Goal: Obtain resource: Obtain resource

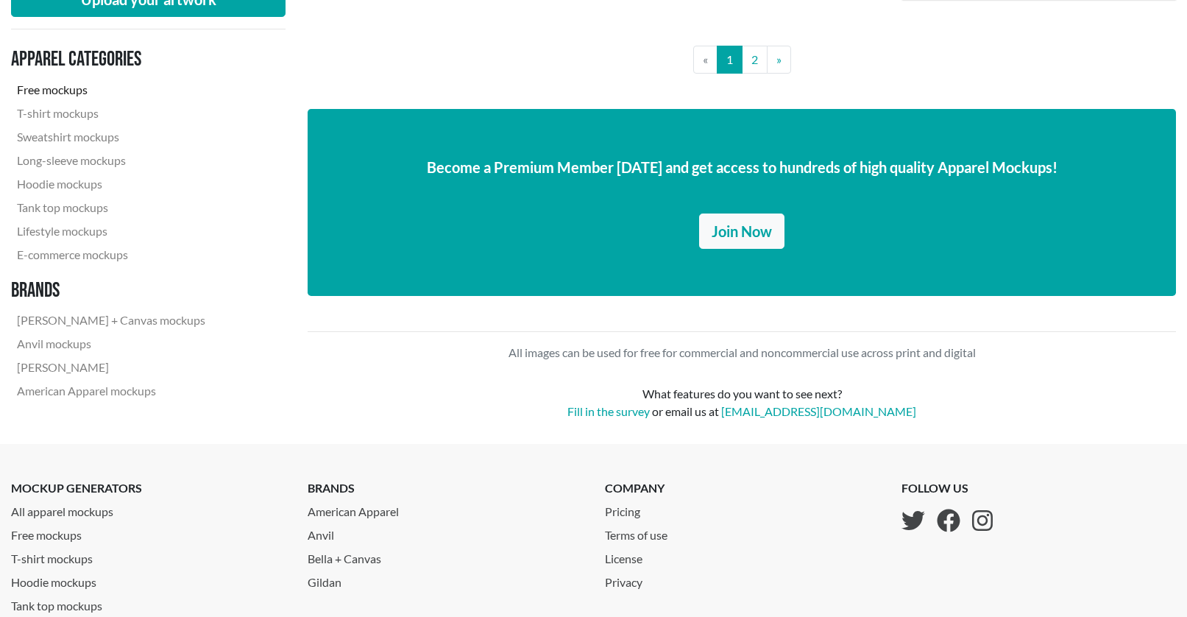
scroll to position [3384, 0]
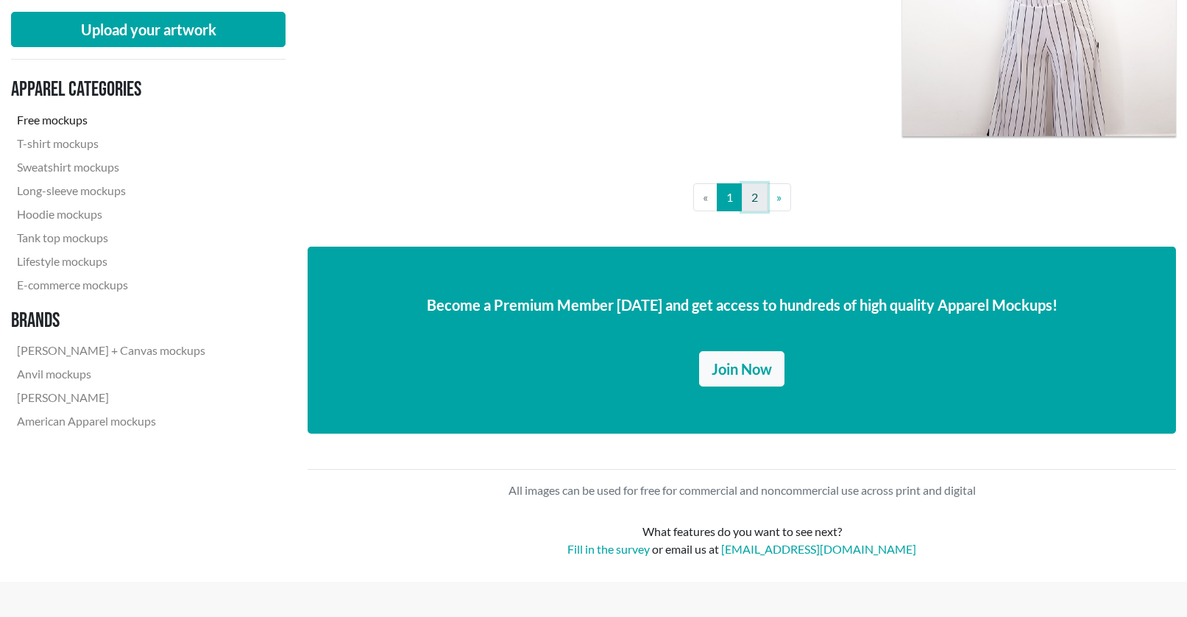
click at [750, 199] on link "2" at bounding box center [755, 197] width 26 height 28
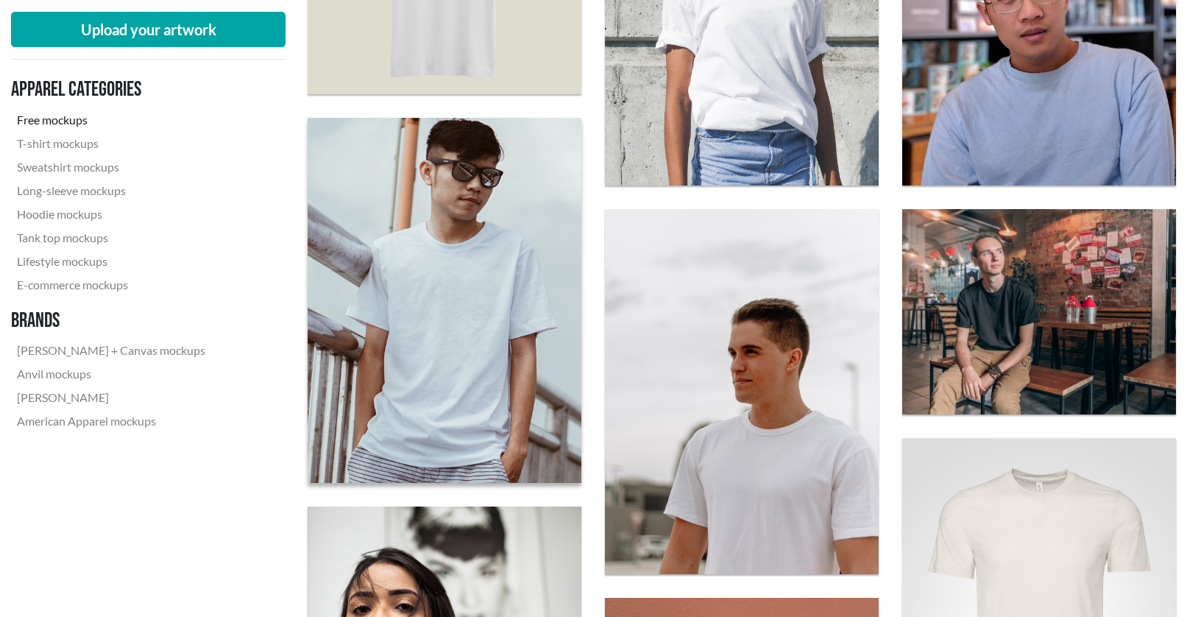
scroll to position [809, 0]
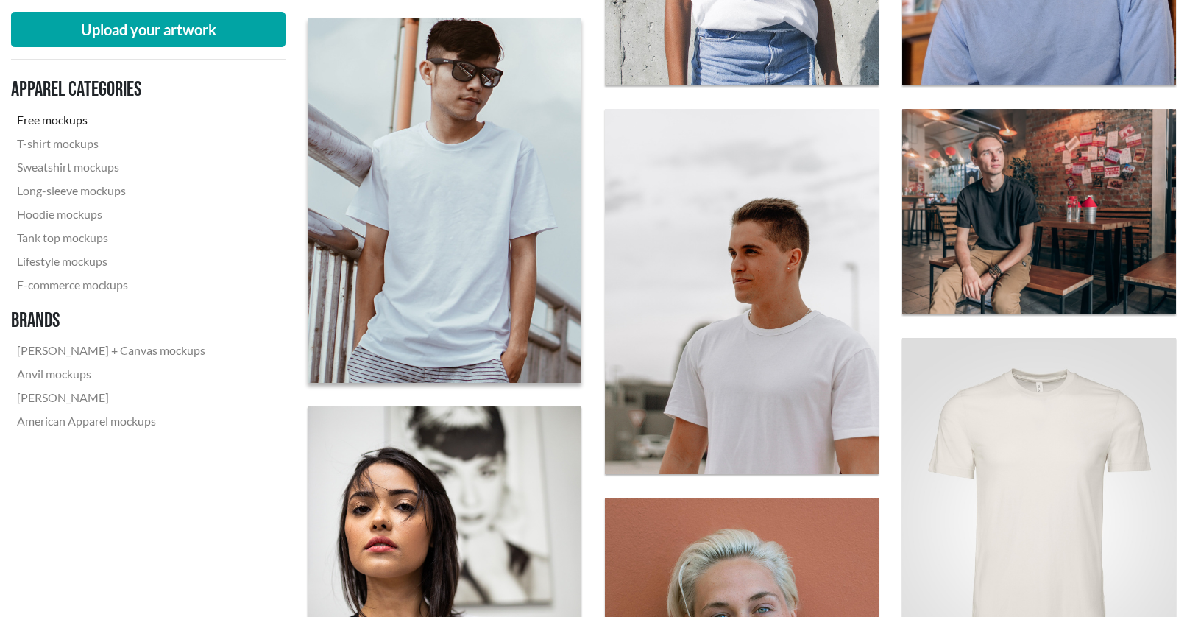
click at [450, 262] on img at bounding box center [444, 199] width 301 height 401
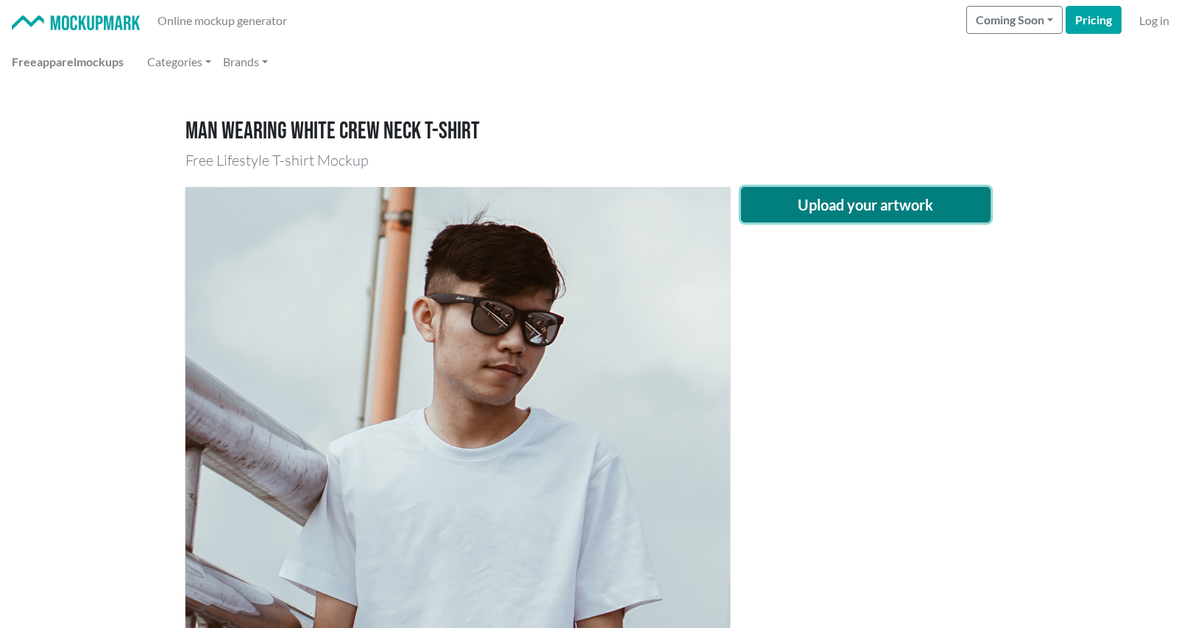
click at [903, 210] on button "Upload your artwork" at bounding box center [866, 204] width 250 height 35
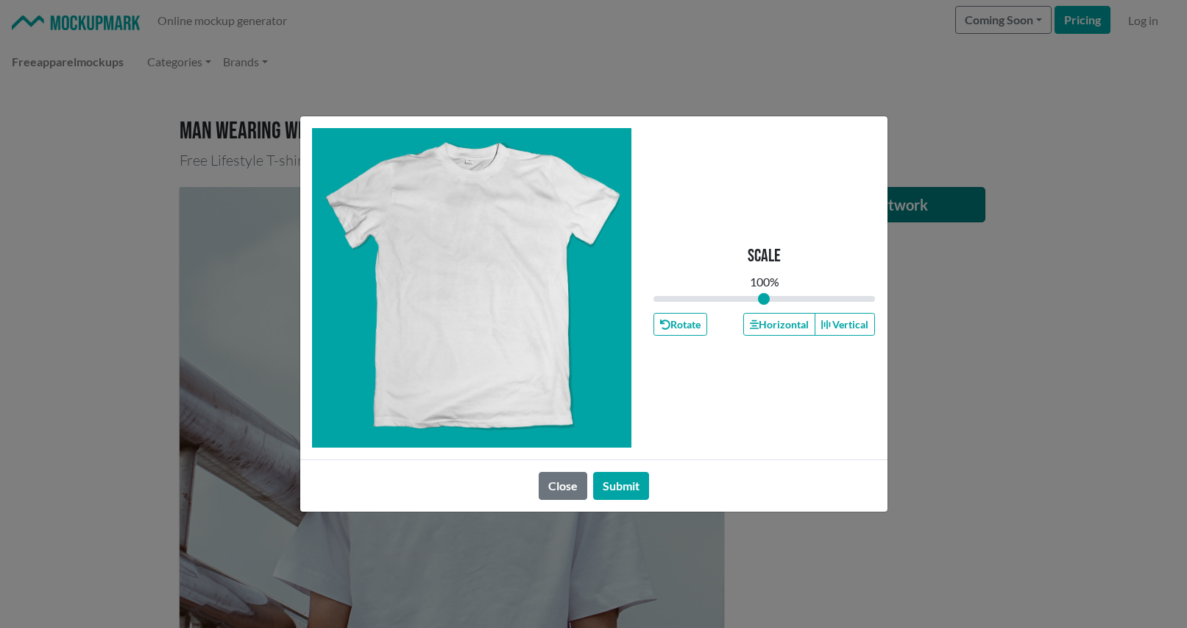
type input "1"
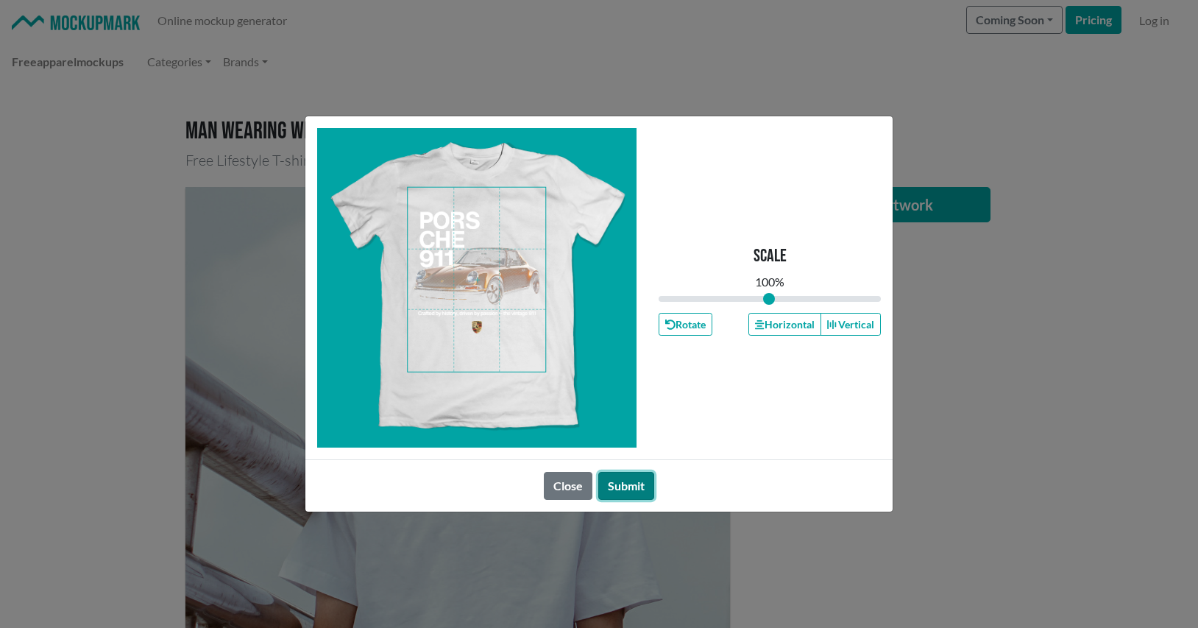
click at [627, 483] on button "Submit" at bounding box center [626, 486] width 56 height 28
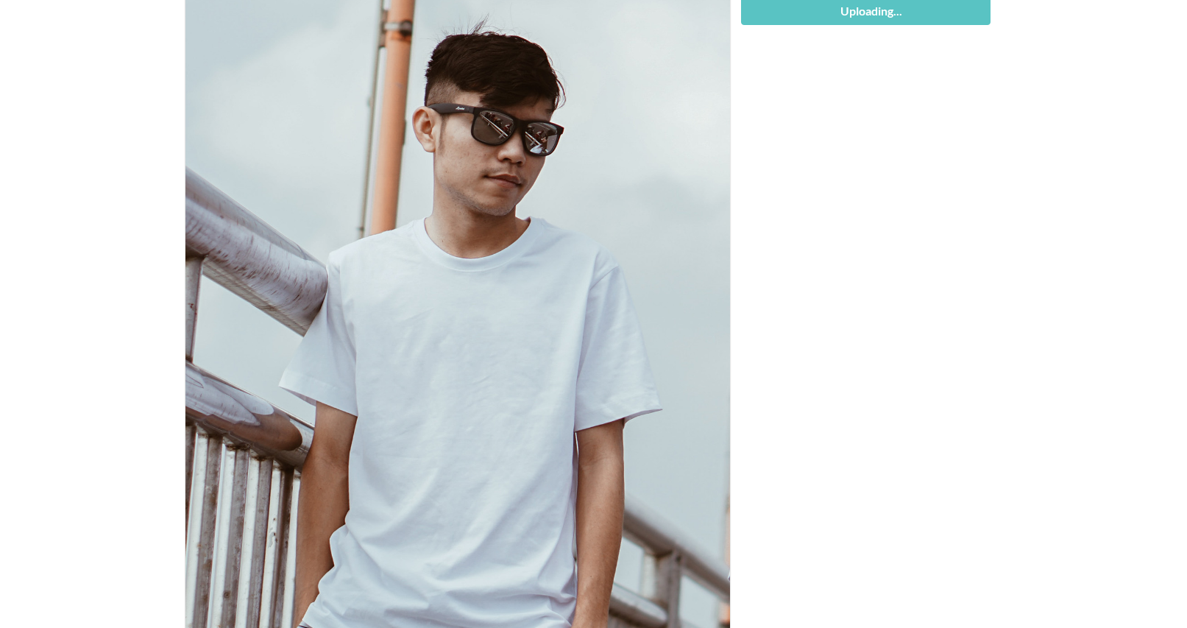
scroll to position [294, 0]
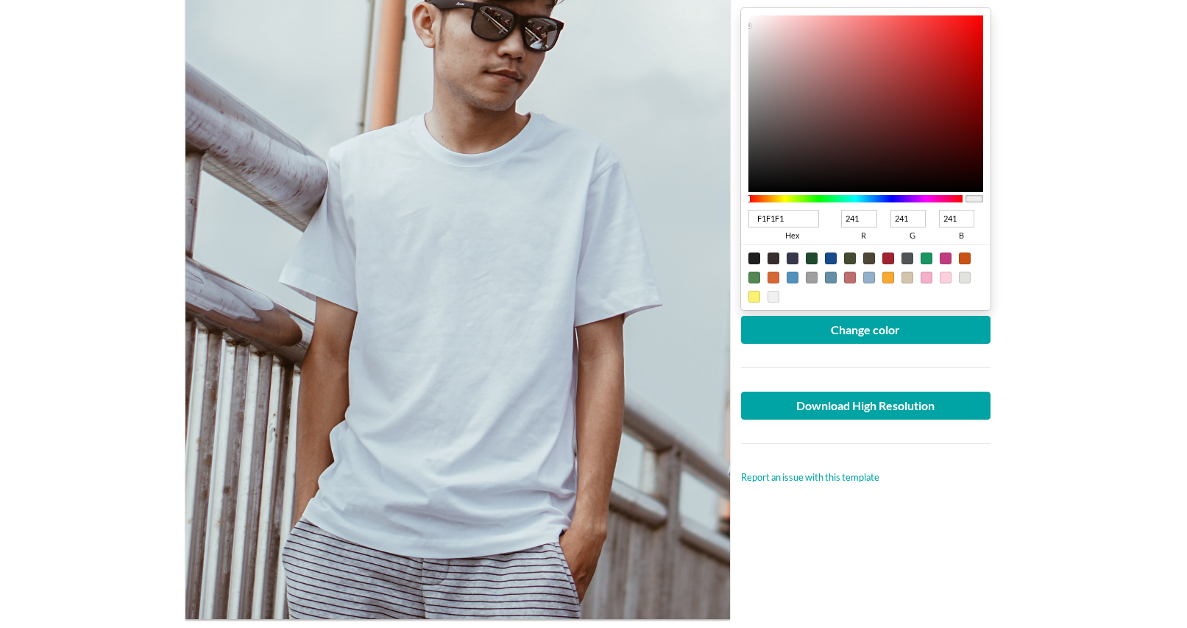
click at [751, 256] on div at bounding box center [754, 258] width 12 height 12
type input "1F1F1F"
type input "31"
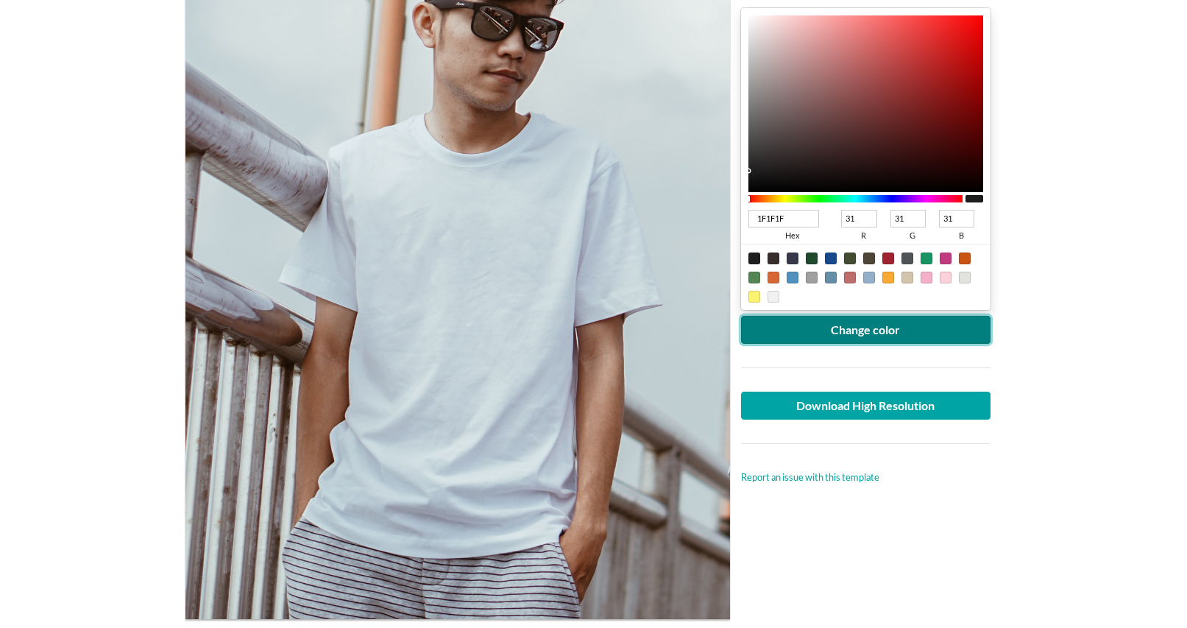
click at [828, 326] on button "Change color" at bounding box center [866, 330] width 250 height 28
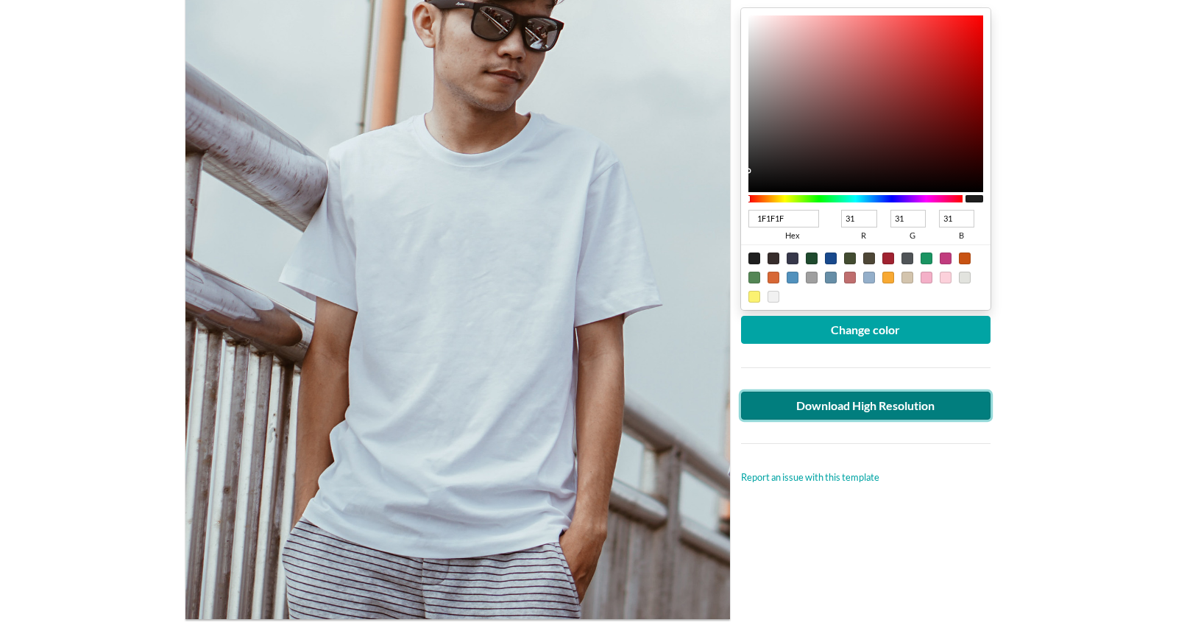
click at [860, 408] on link "Download High Resolution" at bounding box center [866, 405] width 250 height 28
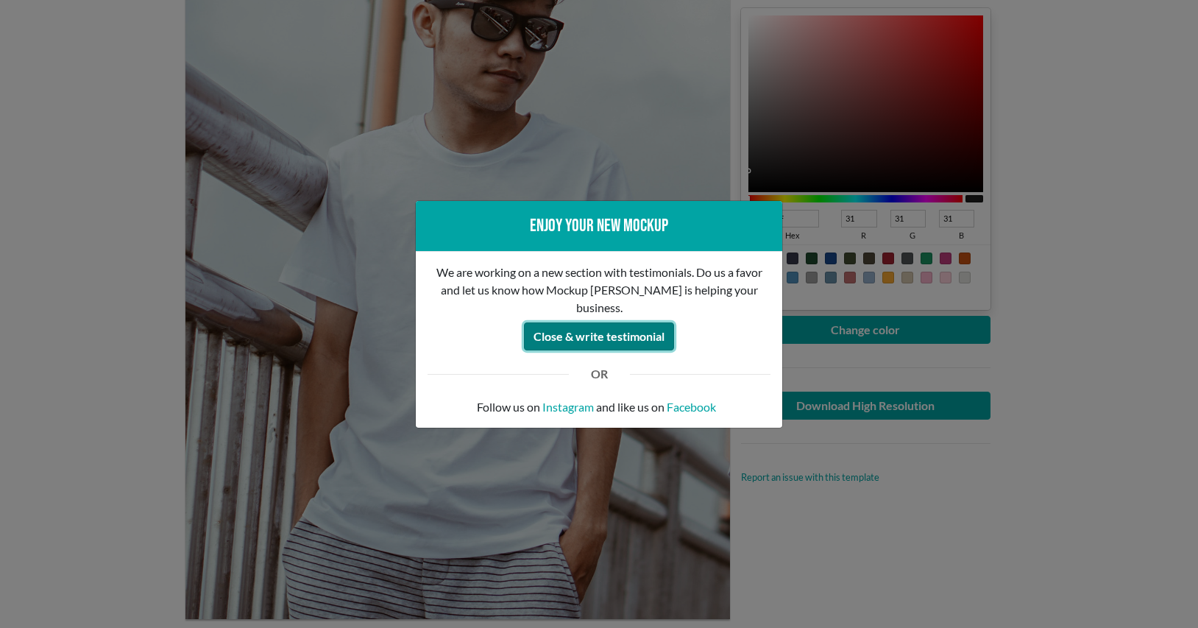
click at [597, 327] on button "Close & write testimonial" at bounding box center [599, 336] width 150 height 28
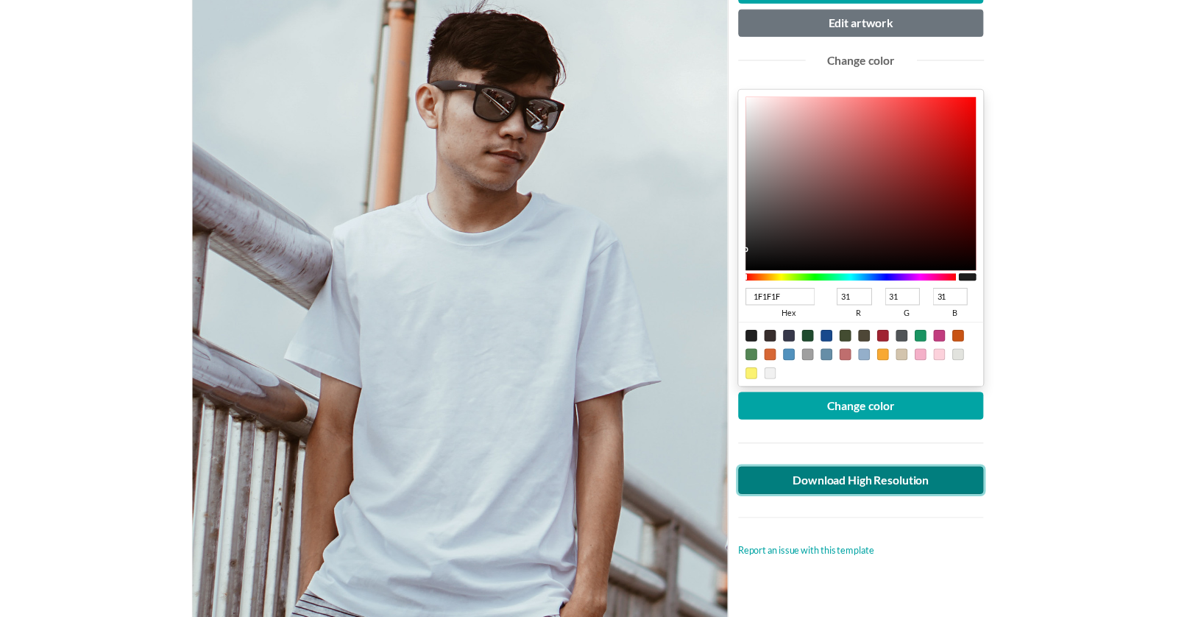
scroll to position [0, 0]
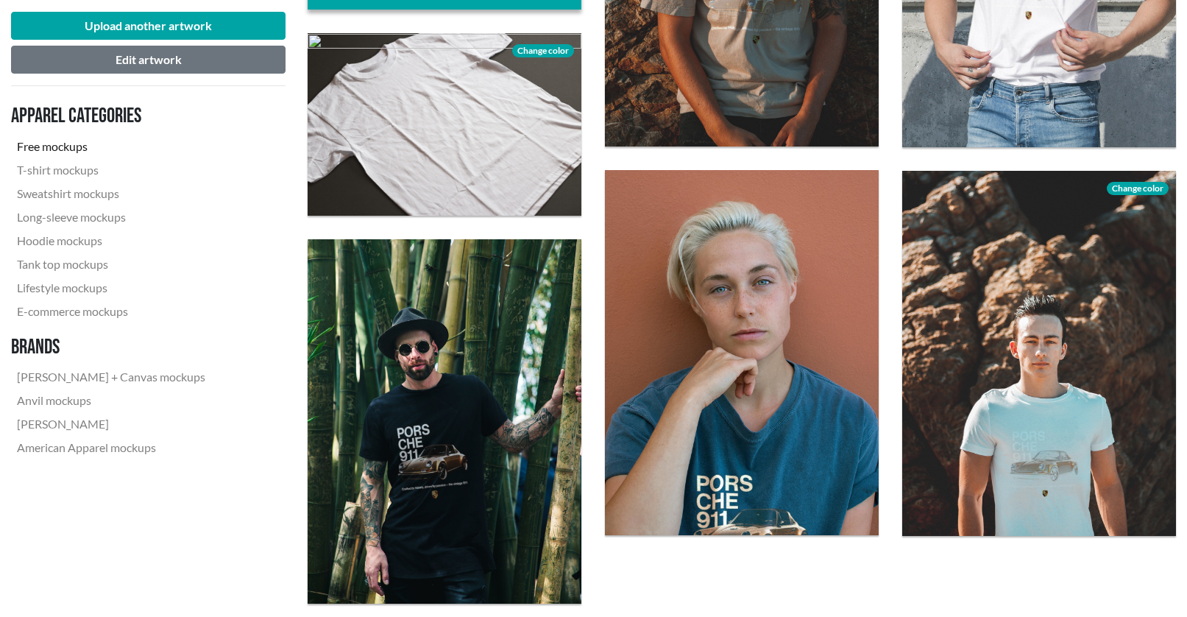
scroll to position [1398, 0]
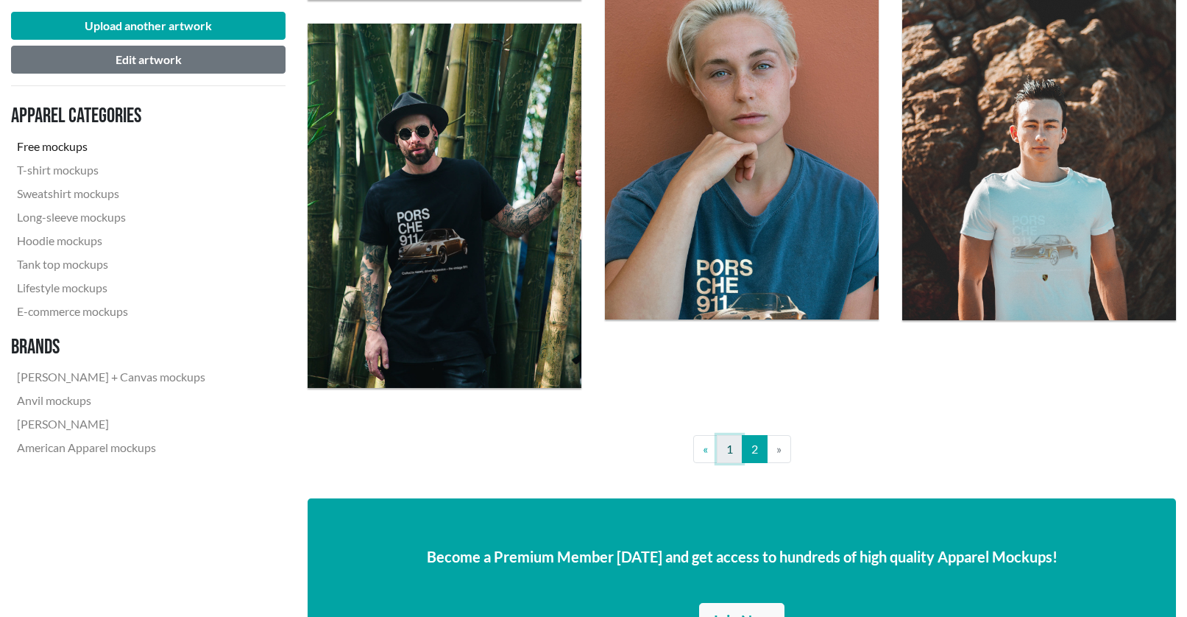
click at [730, 448] on link "1" at bounding box center [730, 449] width 26 height 28
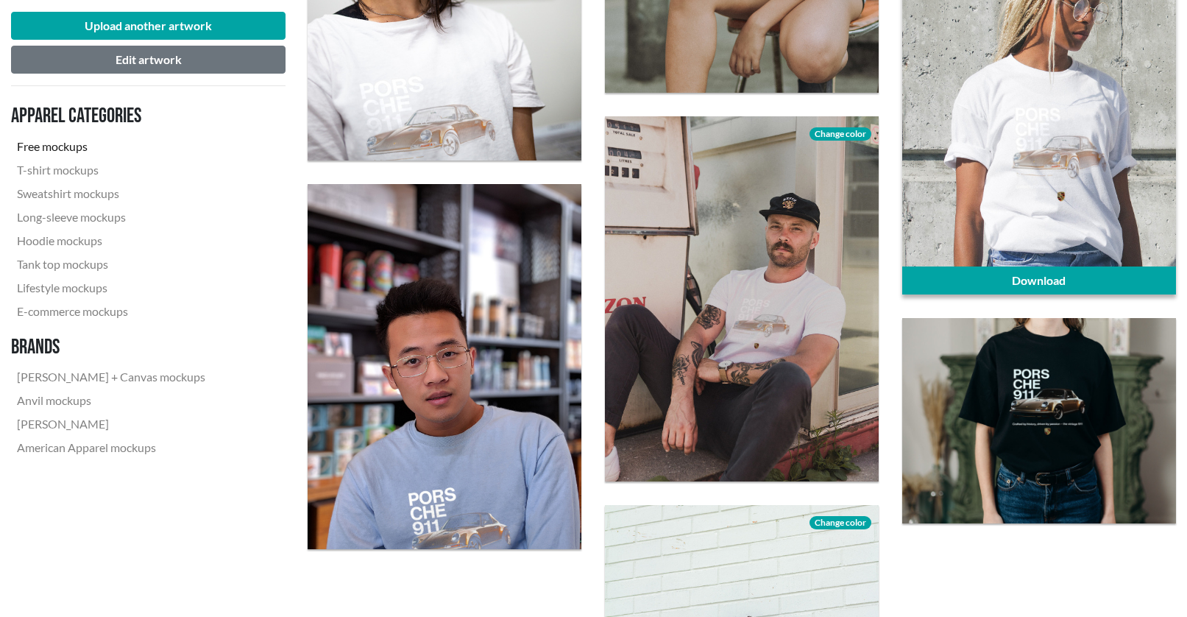
scroll to position [2575, 0]
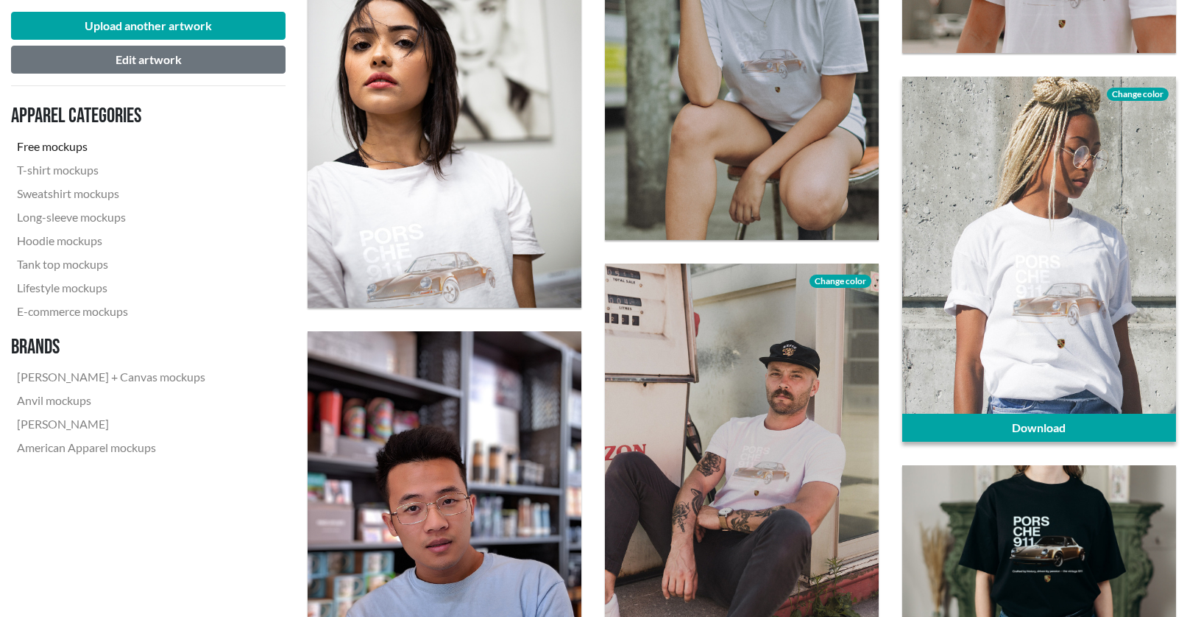
click at [1138, 93] on span "Change color" at bounding box center [1138, 94] width 62 height 13
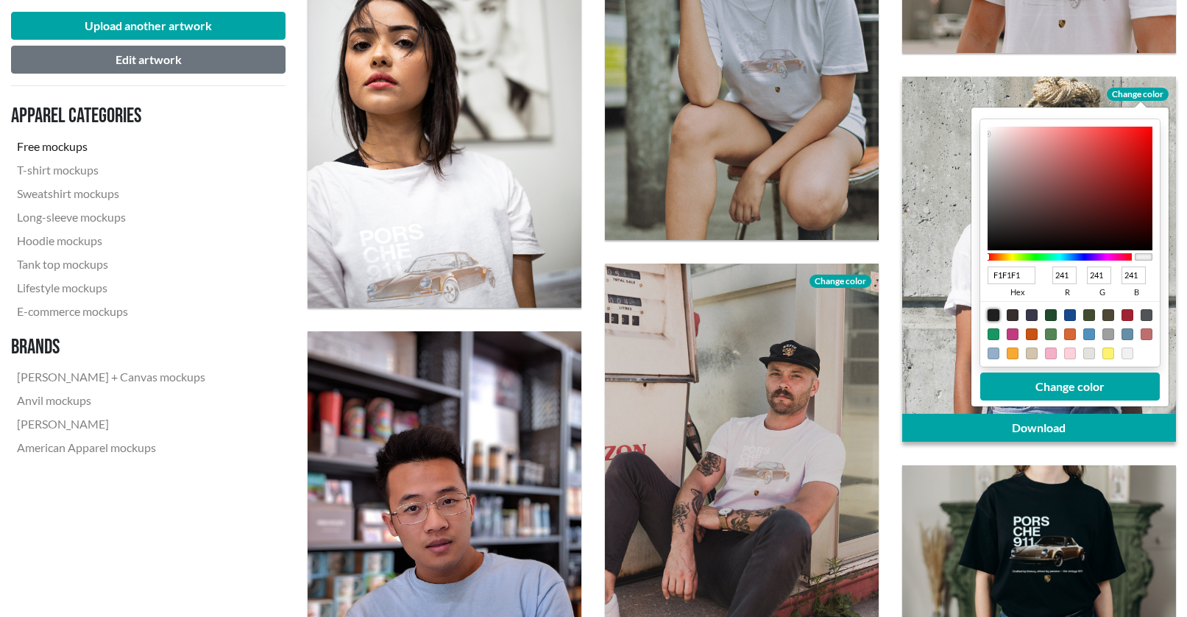
click at [991, 310] on div at bounding box center [993, 315] width 12 height 12
type input "1F1F1F"
type input "31"
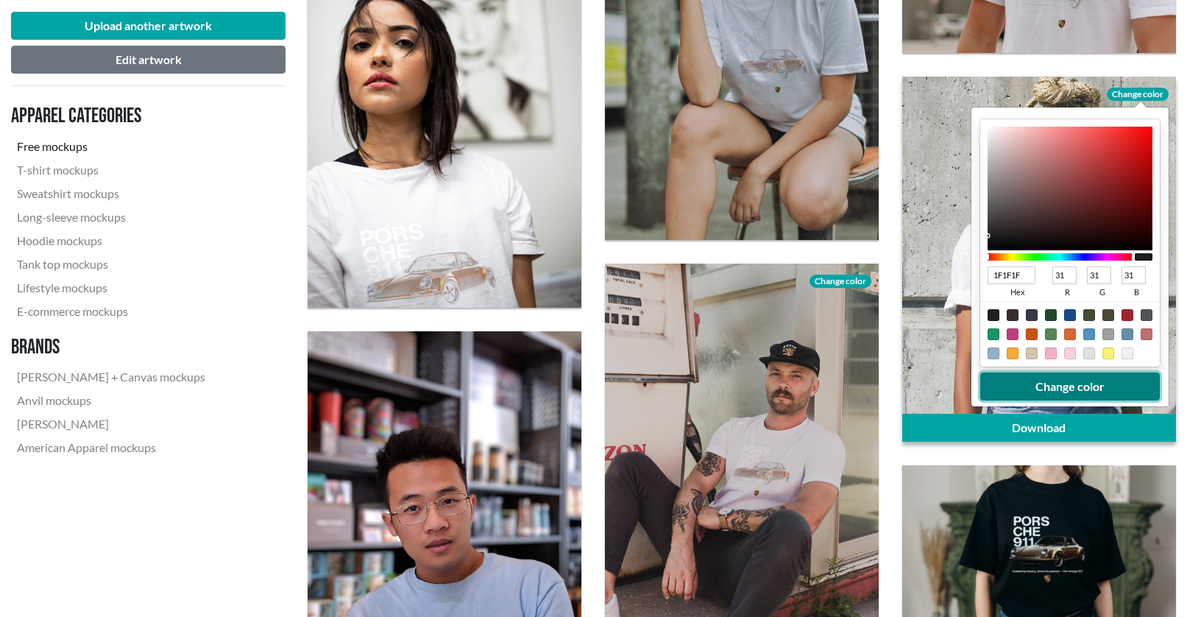
click at [1044, 380] on button "Change color" at bounding box center [1070, 386] width 180 height 28
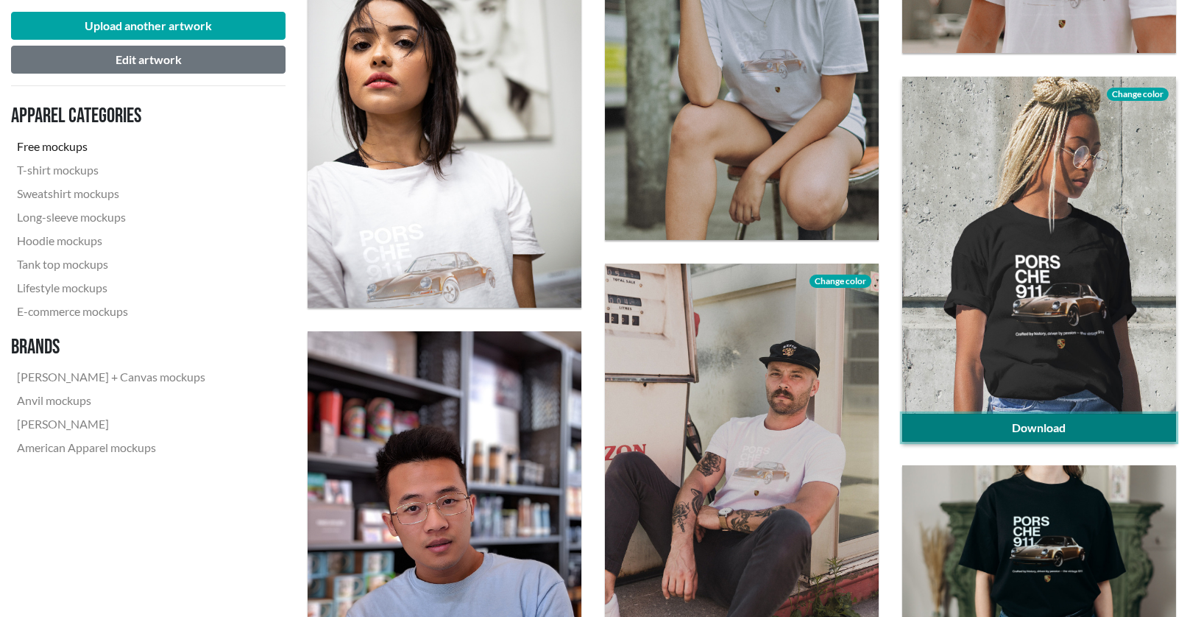
click at [1046, 427] on link "Download" at bounding box center [1039, 427] width 274 height 28
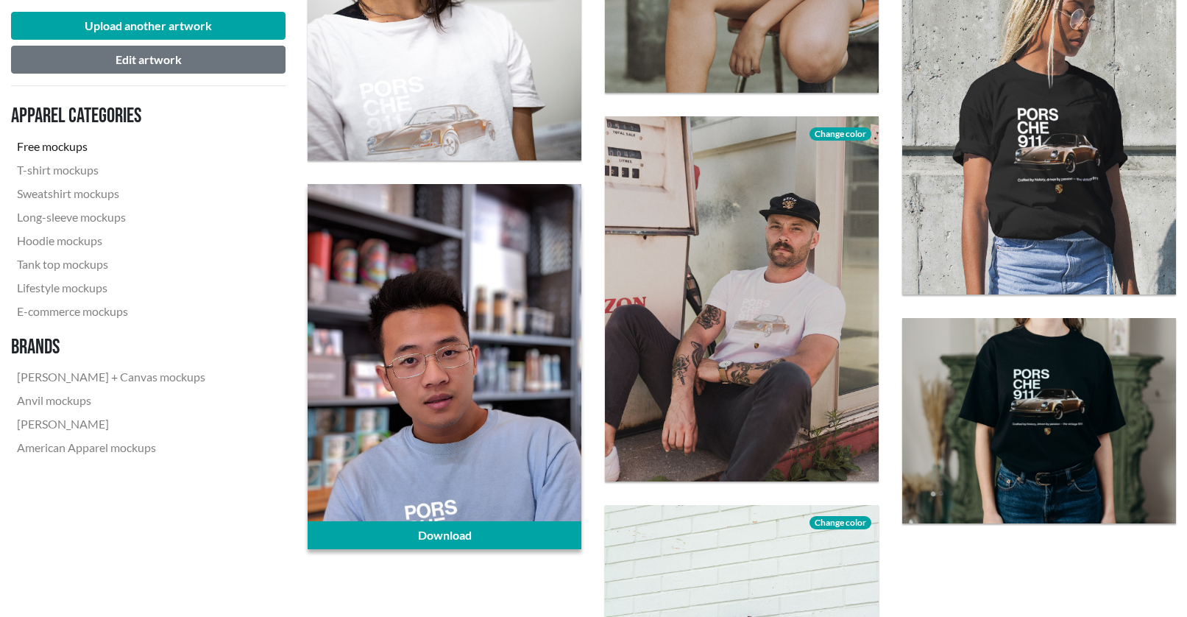
scroll to position [3237, 0]
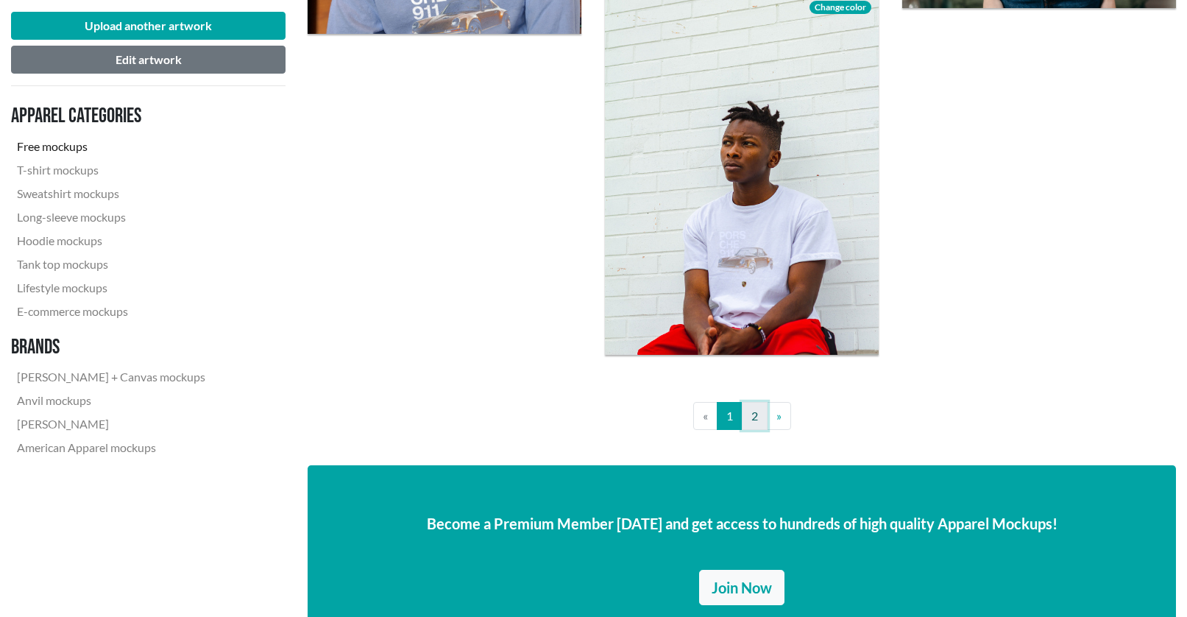
click at [752, 417] on link "2" at bounding box center [755, 416] width 26 height 28
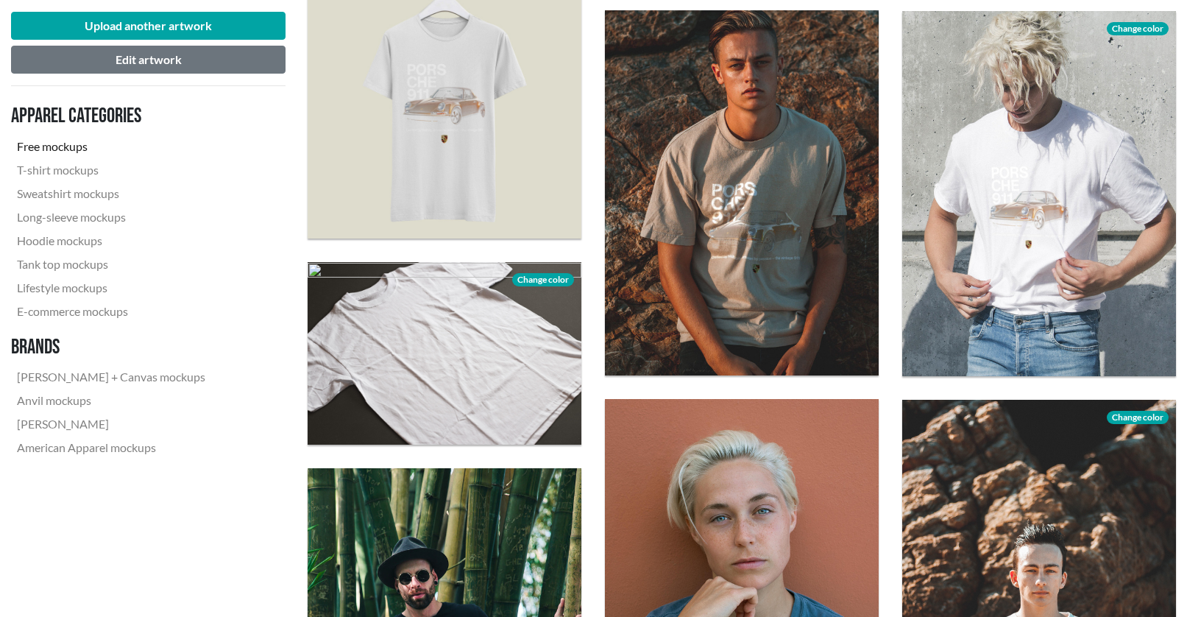
scroll to position [1030, 0]
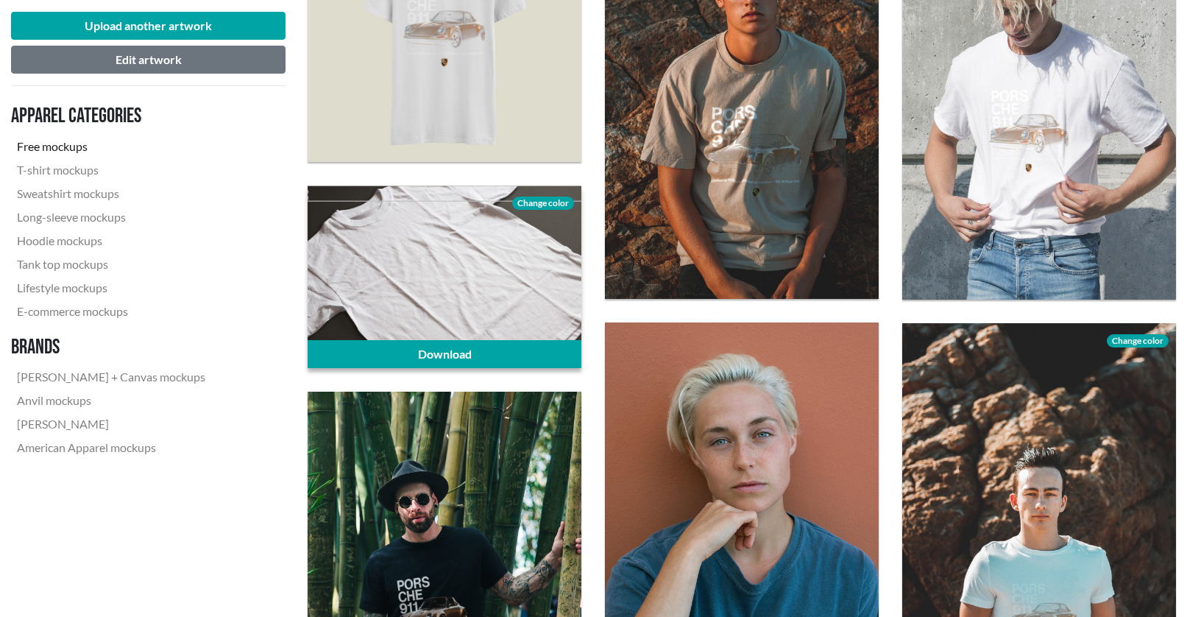
click at [546, 198] on span "Change color" at bounding box center [543, 202] width 62 height 13
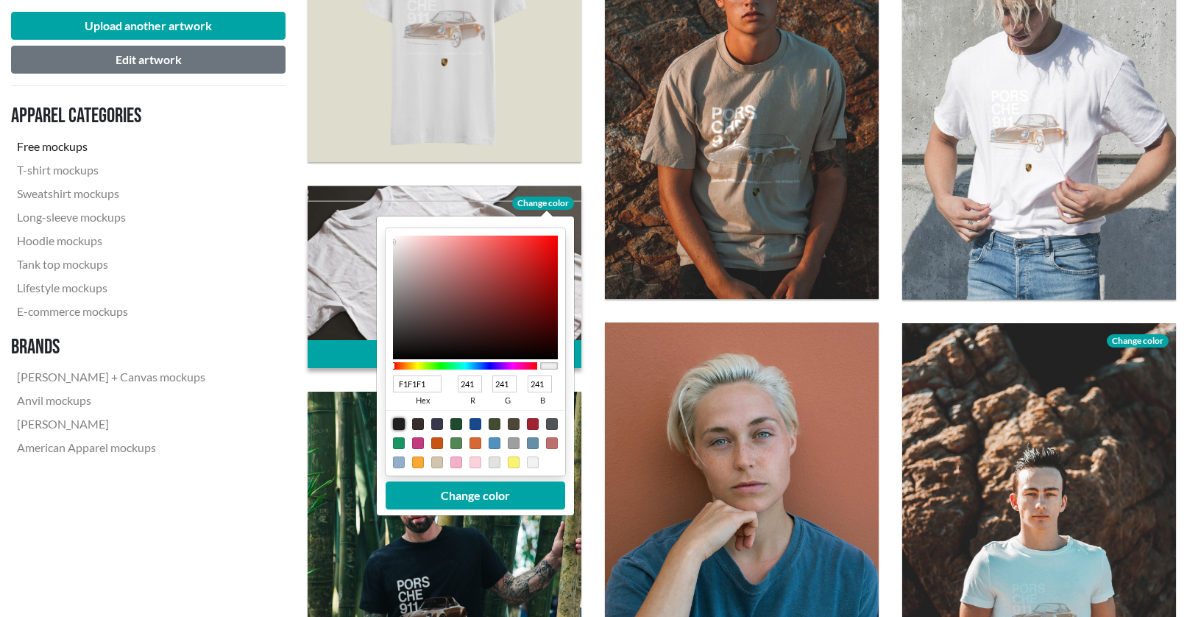
click at [397, 421] on div at bounding box center [399, 424] width 12 height 12
type input "1F1F1F"
type input "31"
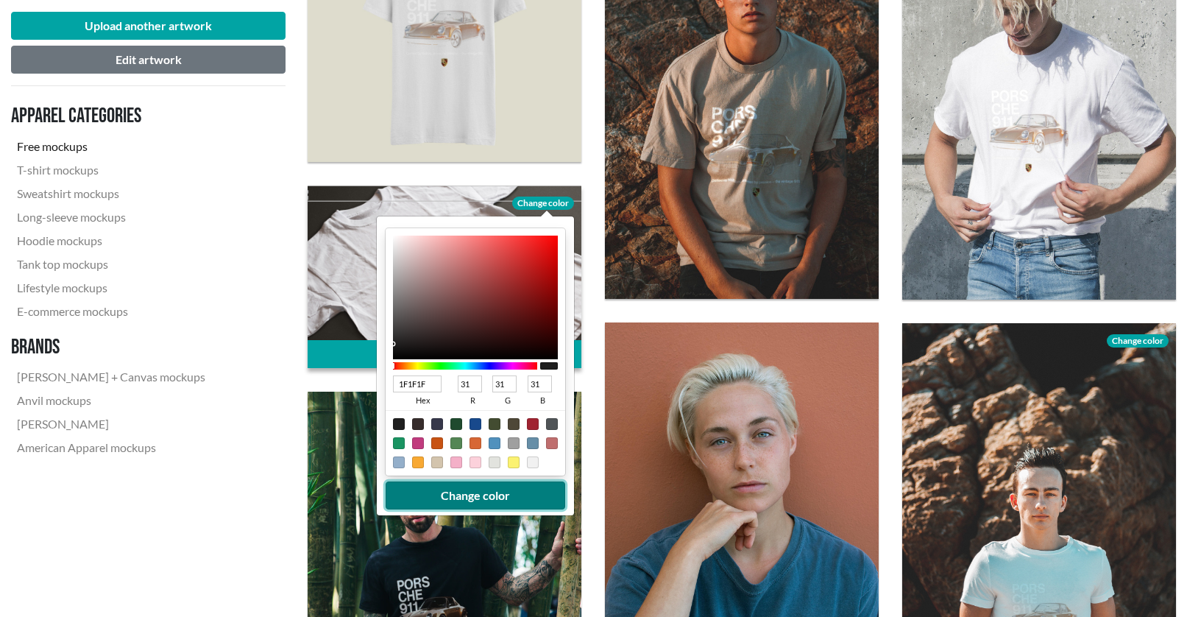
click at [461, 497] on button "Change color" at bounding box center [476, 495] width 180 height 28
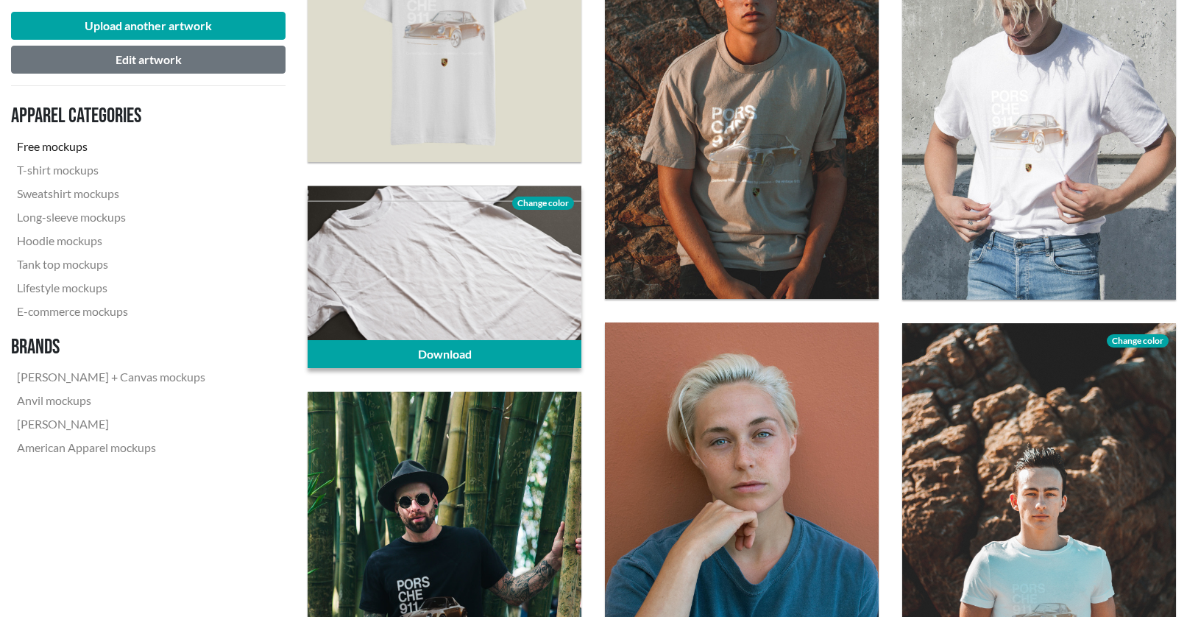
click at [444, 275] on div at bounding box center [445, 276] width 274 height 182
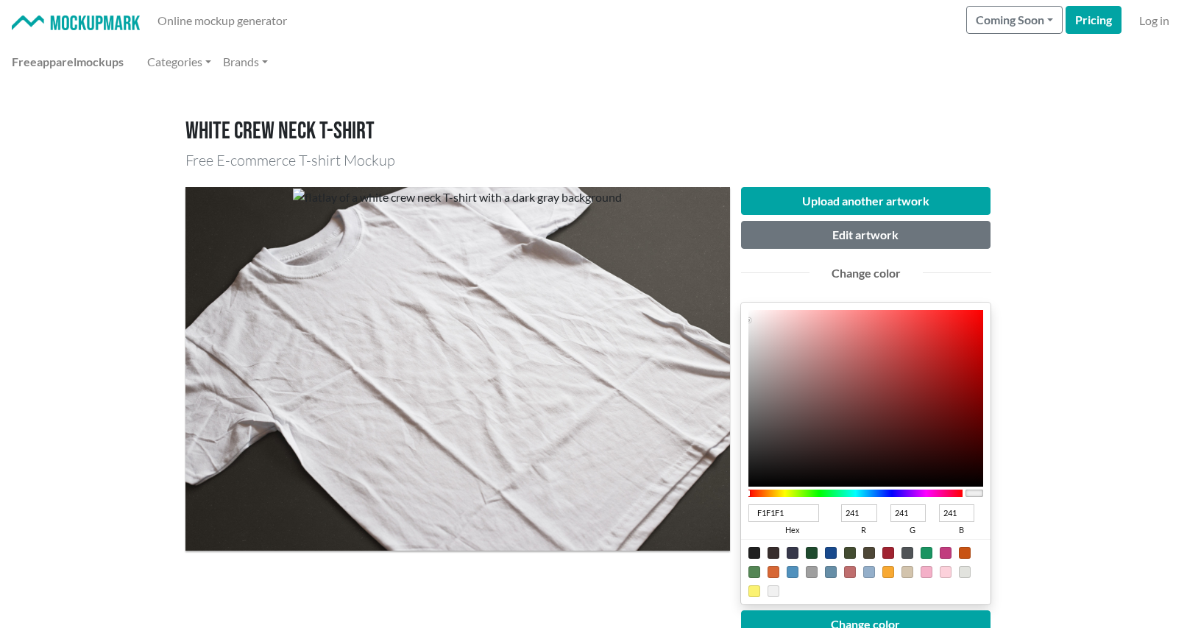
click at [751, 555] on div at bounding box center [754, 553] width 12 height 12
type input "1F1F1F"
type input "31"
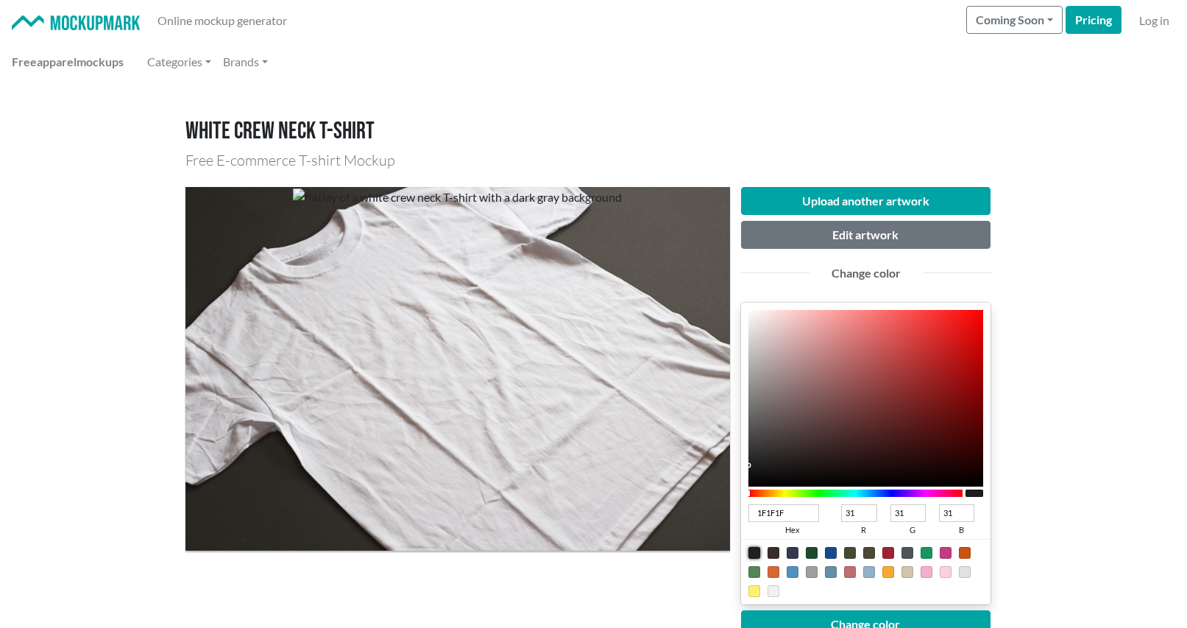
click at [853, 272] on div "Change color" at bounding box center [865, 273] width 91 height 18
click at [857, 277] on div "Change color" at bounding box center [865, 273] width 91 height 18
click at [851, 614] on button "Change color" at bounding box center [866, 624] width 250 height 28
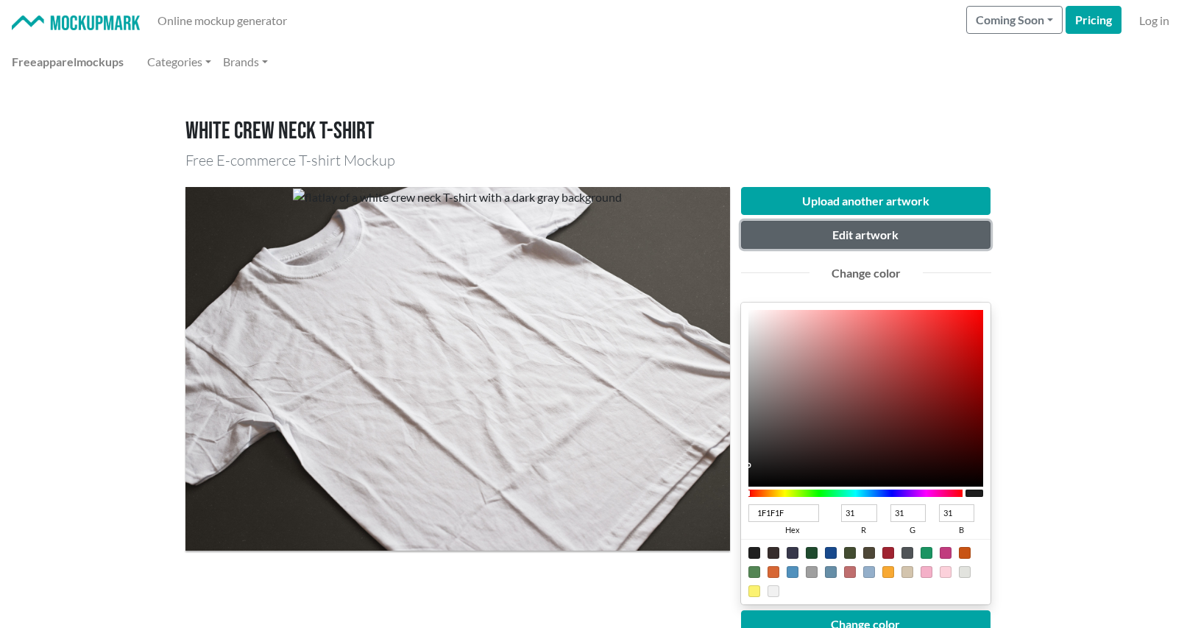
click at [859, 236] on button "Edit artwork" at bounding box center [866, 235] width 250 height 28
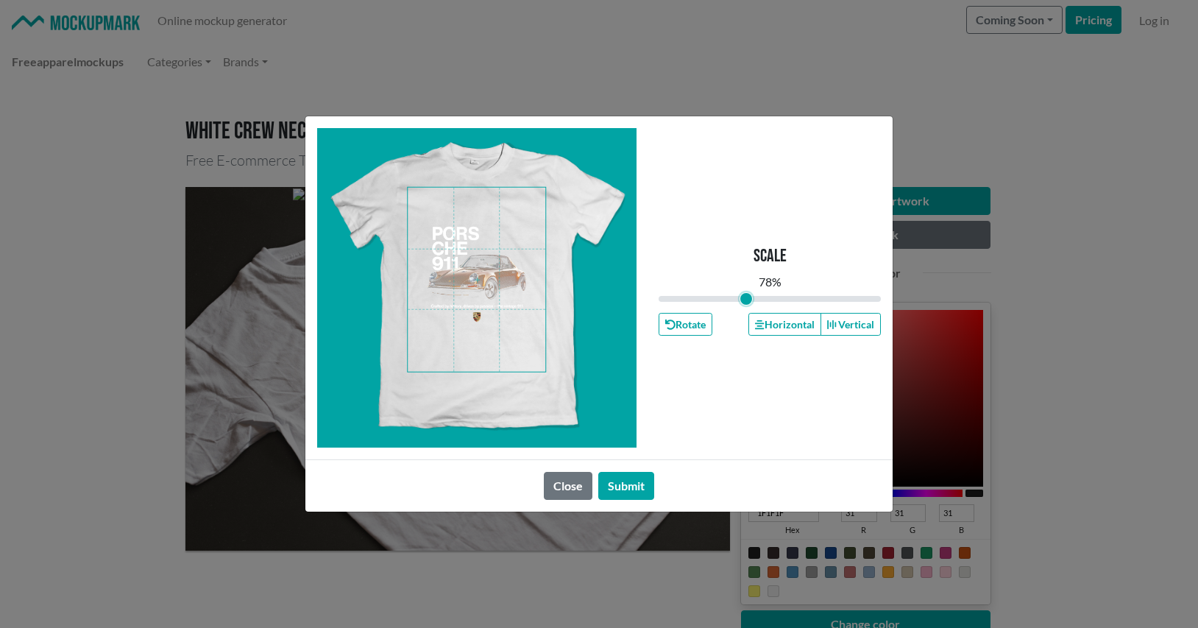
drag, startPoint x: 767, startPoint y: 301, endPoint x: 746, endPoint y: 302, distance: 20.6
type input "0.78"
click at [746, 302] on input "range" at bounding box center [769, 299] width 222 height 16
click at [491, 263] on span at bounding box center [477, 280] width 138 height 184
click at [625, 476] on button "Submit" at bounding box center [626, 486] width 56 height 28
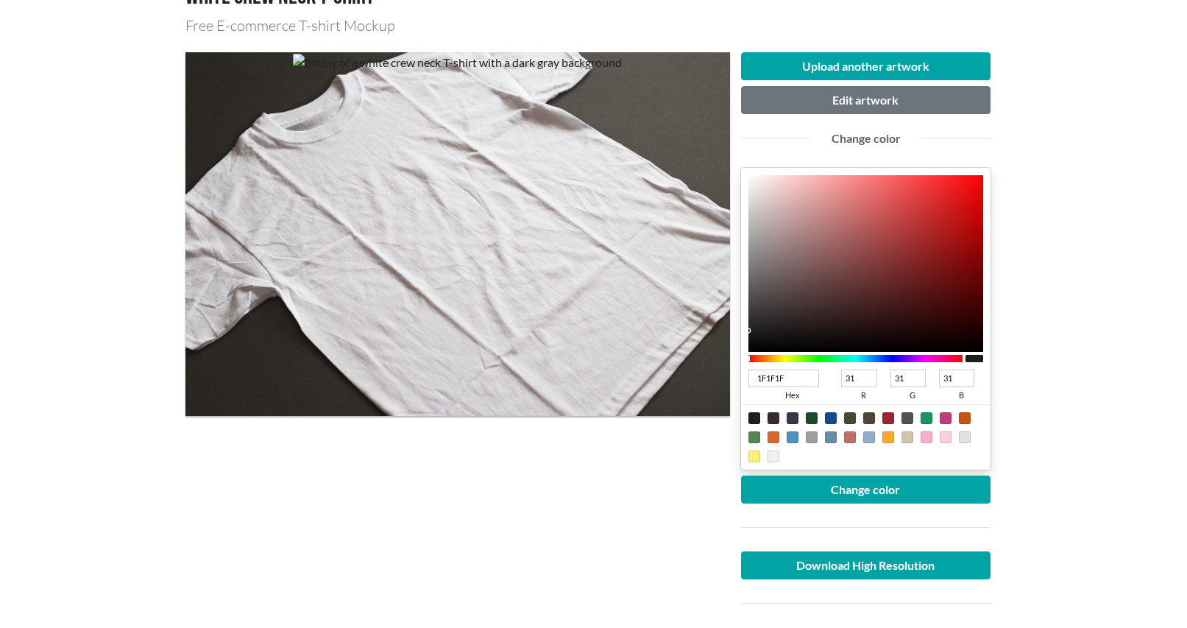
scroll to position [221, 0]
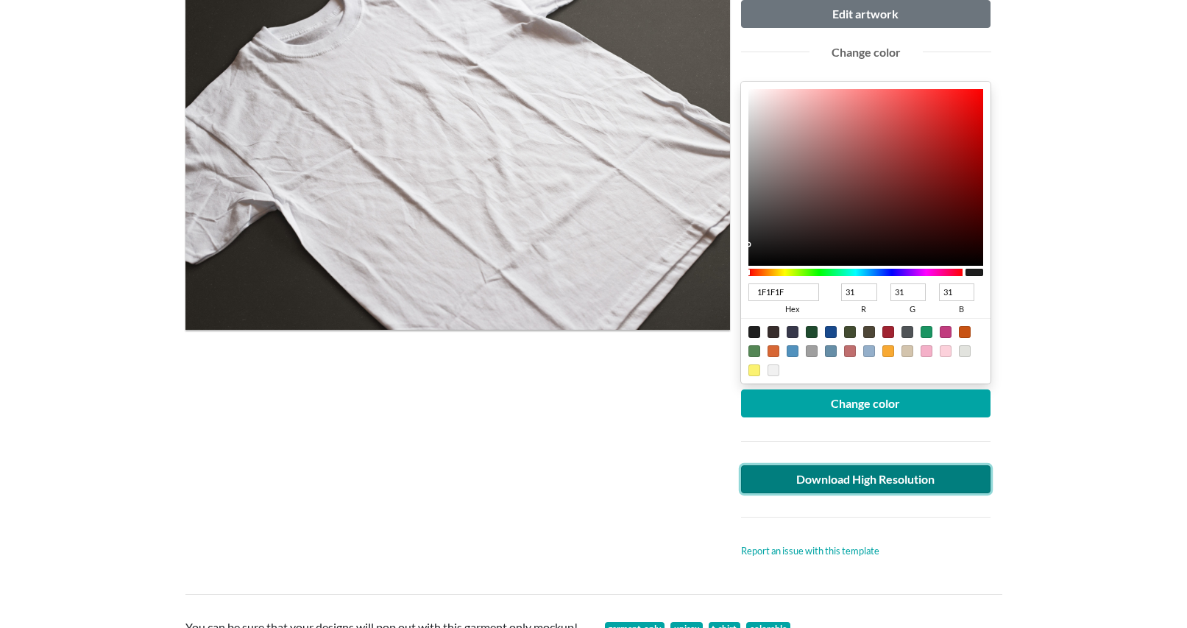
click at [834, 482] on link "Download High Resolution" at bounding box center [866, 479] width 250 height 28
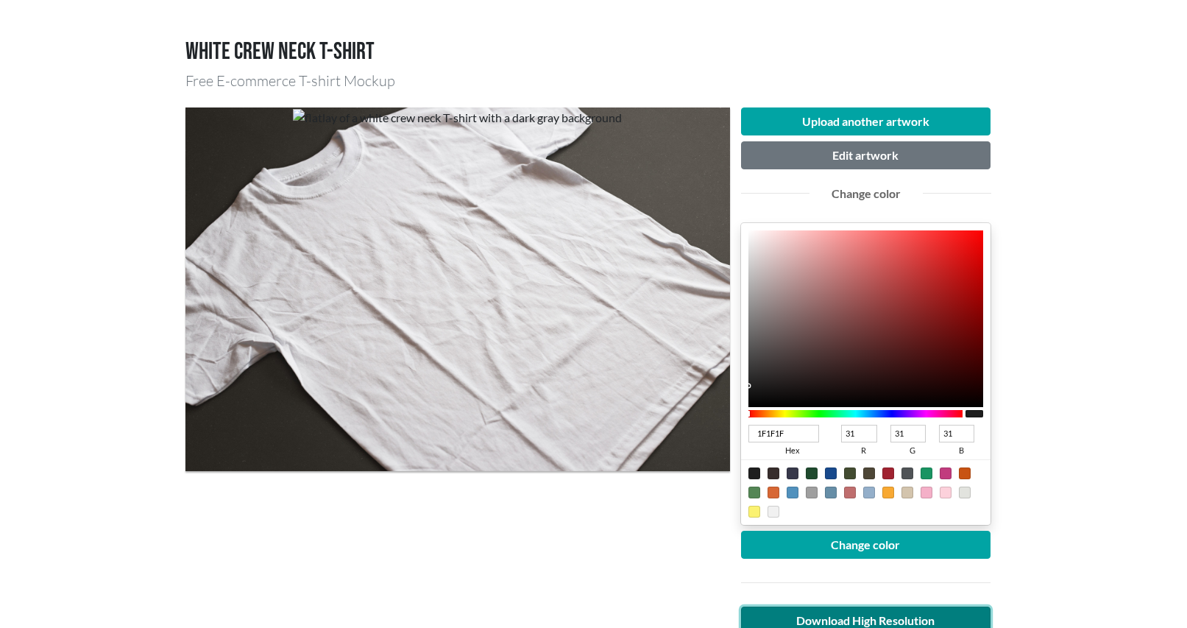
scroll to position [0, 0]
